Goal: Information Seeking & Learning: Find specific page/section

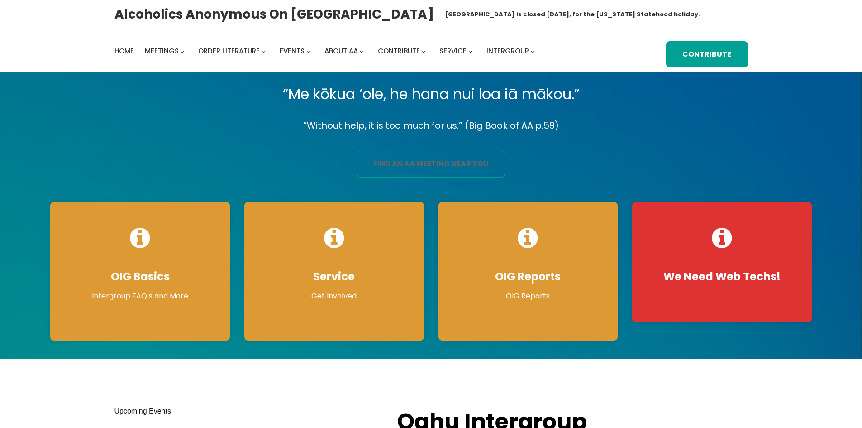
click at [446, 168] on link "find an aa meeting near you" at bounding box center [431, 164] width 148 height 27
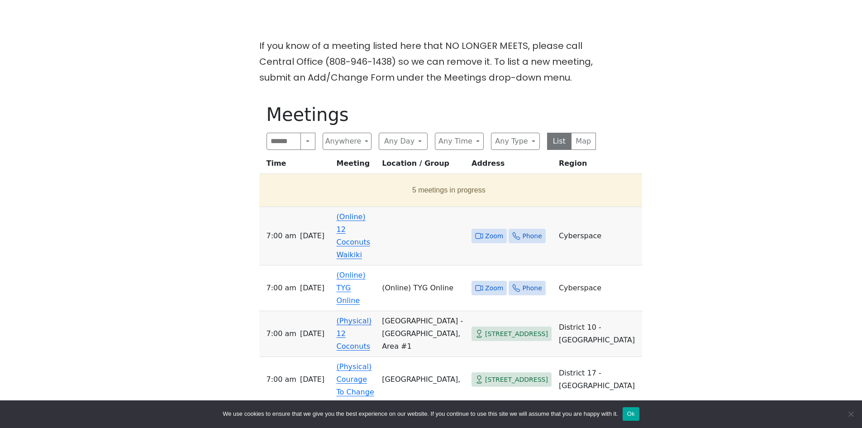
click at [358, 232] on link "(Online) 12 Coconuts Waikiki" at bounding box center [353, 235] width 33 height 47
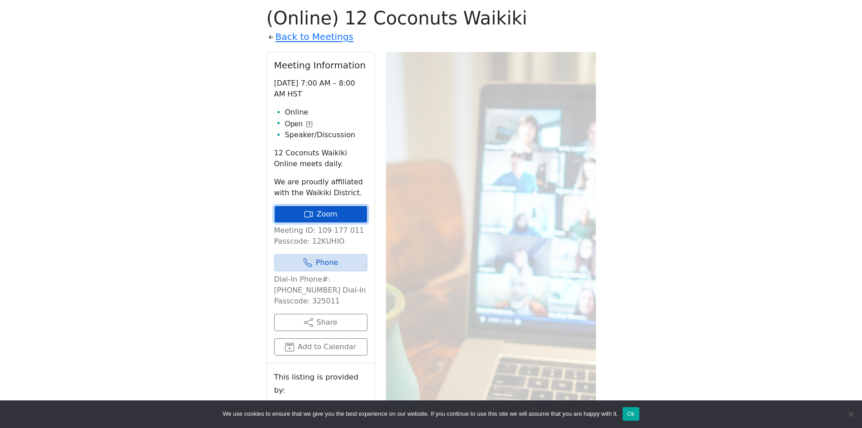
click at [312, 219] on link "Zoom" at bounding box center [320, 214] width 93 height 17
